Goal: Navigation & Orientation: Find specific page/section

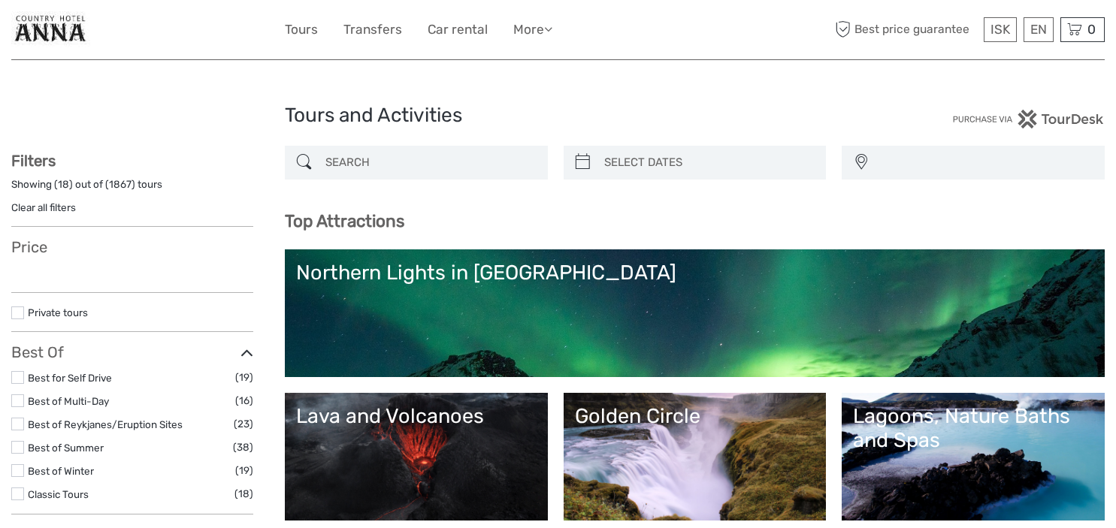
select select
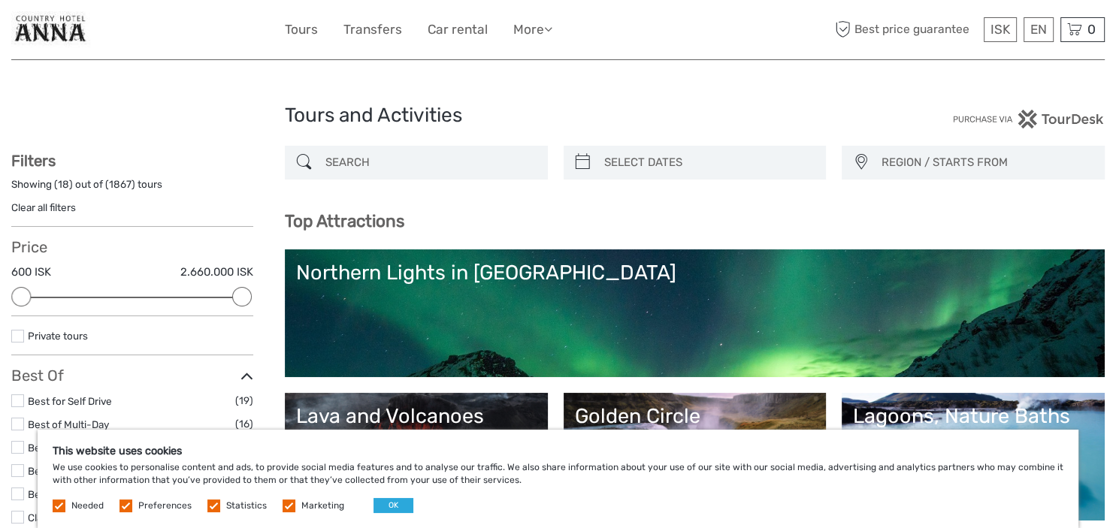
click at [287, 506] on label at bounding box center [288, 506] width 13 height 13
click at [0, 0] on input "checkbox" at bounding box center [0, 0] width 0 height 0
click at [217, 503] on span "Statistics" at bounding box center [238, 505] width 62 height 11
click at [211, 503] on label at bounding box center [213, 506] width 13 height 13
click at [0, 0] on input "checkbox" at bounding box center [0, 0] width 0 height 0
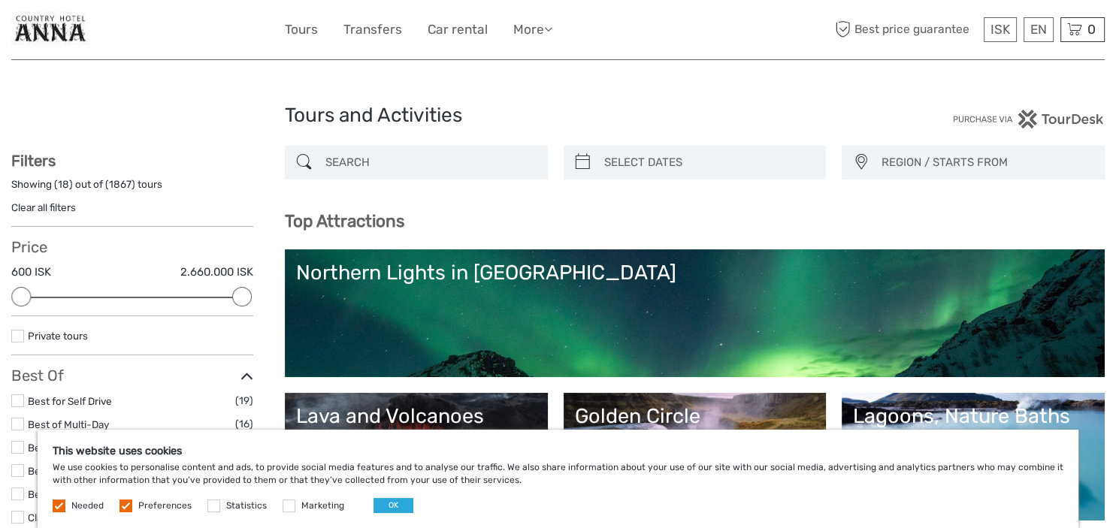
click at [128, 505] on label at bounding box center [125, 506] width 13 height 13
click at [0, 0] on input "checkbox" at bounding box center [0, 0] width 0 height 0
click at [53, 503] on label at bounding box center [59, 506] width 13 height 13
click at [56, 507] on label at bounding box center [59, 506] width 13 height 13
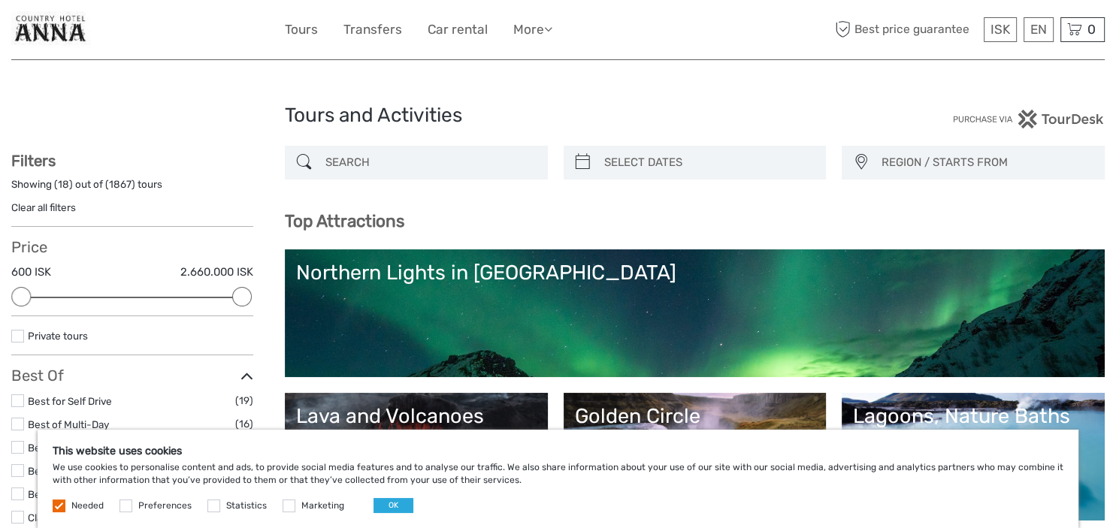
click at [56, 507] on label at bounding box center [59, 506] width 13 height 13
click at [385, 506] on button "OK" at bounding box center [393, 505] width 40 height 15
